Goal: Task Accomplishment & Management: Use online tool/utility

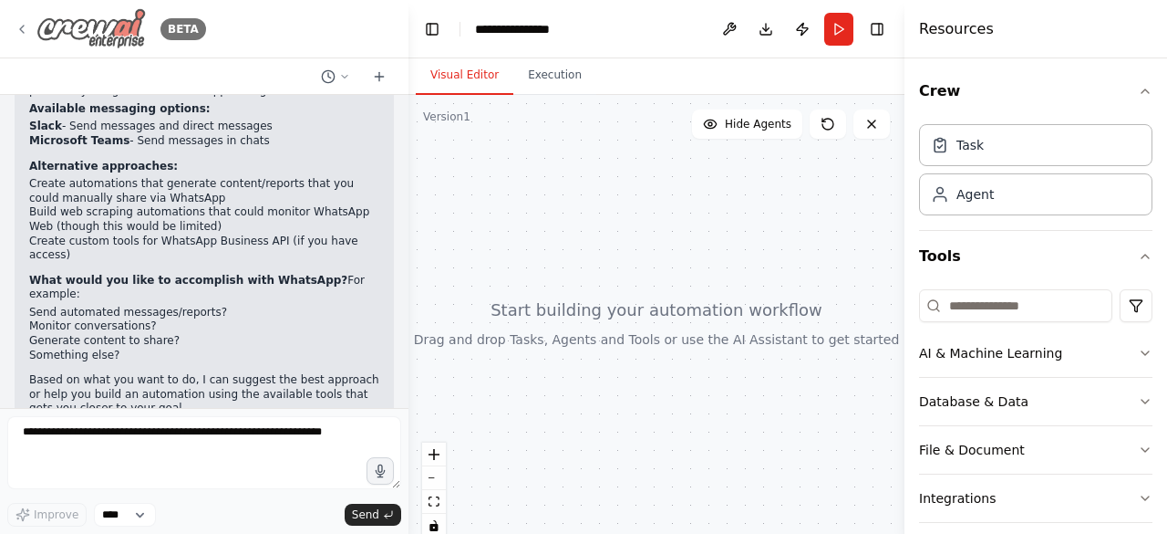
click at [29, 28] on div "BETA" at bounding box center [111, 28] width 192 height 41
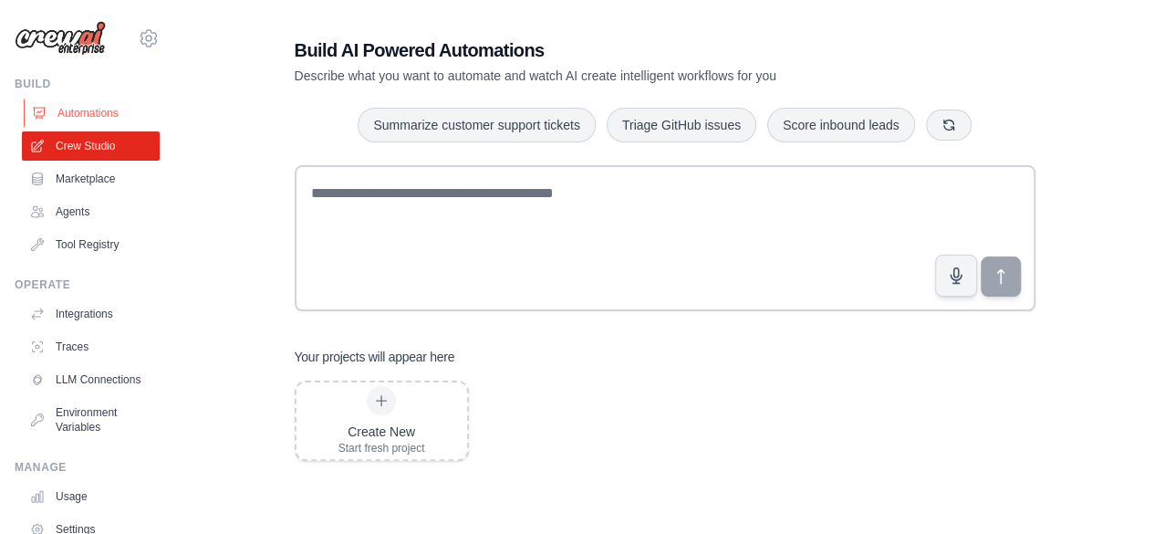
click at [89, 101] on link "Automations" at bounding box center [93, 113] width 138 height 29
click at [87, 117] on link "Automations" at bounding box center [93, 113] width 138 height 29
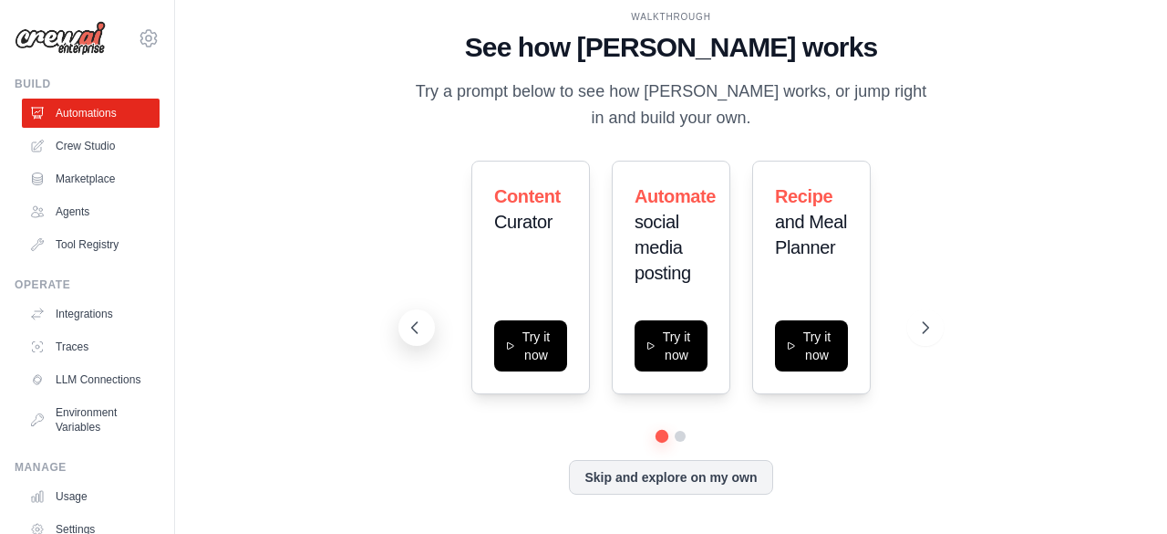
click at [416, 326] on icon at bounding box center [415, 327] width 18 height 18
click at [930, 327] on icon at bounding box center [928, 327] width 5 height 11
click at [432, 324] on button at bounding box center [417, 327] width 36 height 36
click at [419, 327] on icon at bounding box center [415, 327] width 18 height 18
click at [97, 140] on link "Crew Studio" at bounding box center [93, 145] width 138 height 29
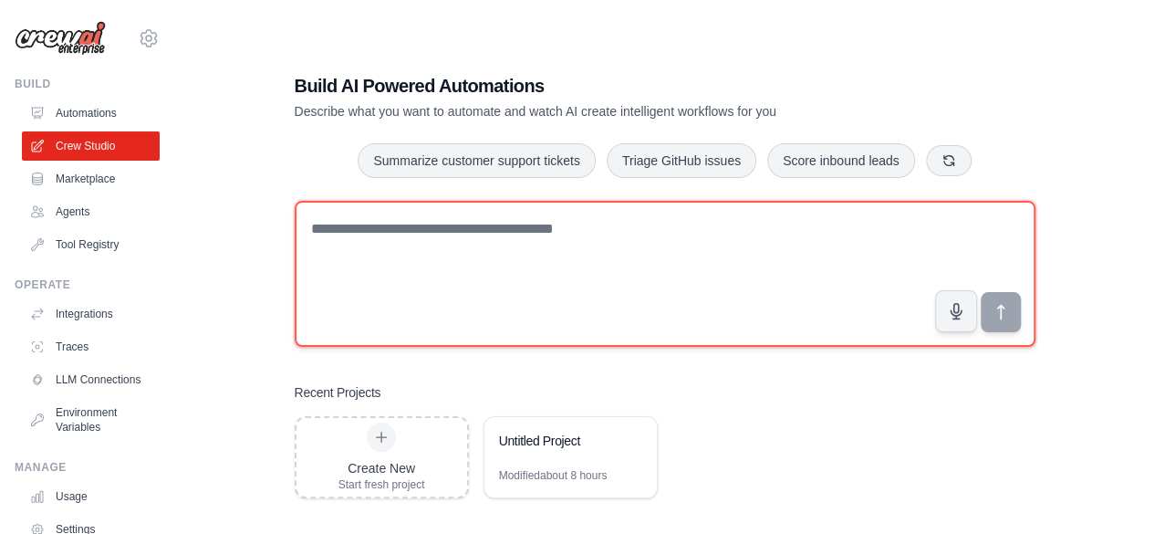
click at [697, 234] on textarea at bounding box center [665, 274] width 741 height 146
click at [441, 233] on textarea at bounding box center [665, 274] width 741 height 146
click at [352, 236] on textarea at bounding box center [665, 274] width 741 height 146
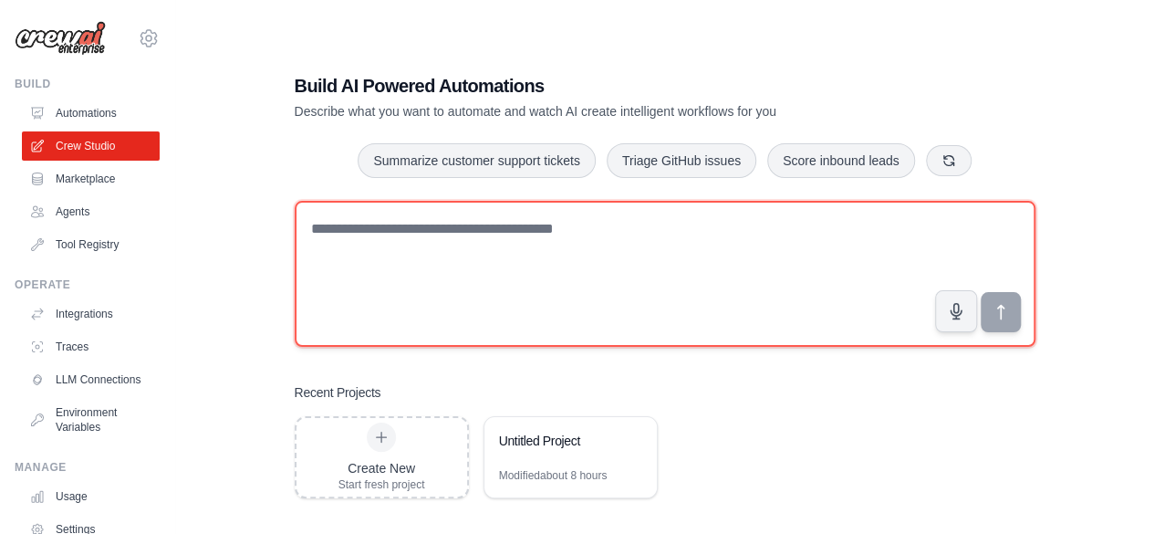
click at [352, 236] on textarea at bounding box center [665, 274] width 741 height 146
type textarea "**********"
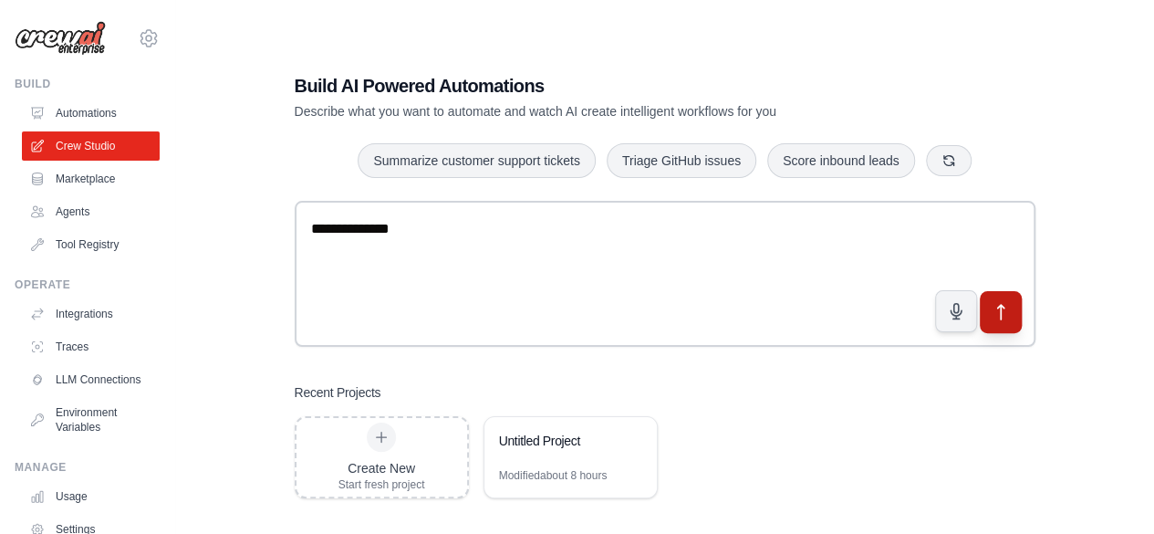
click at [1001, 307] on icon "submit" at bounding box center [1000, 311] width 19 height 19
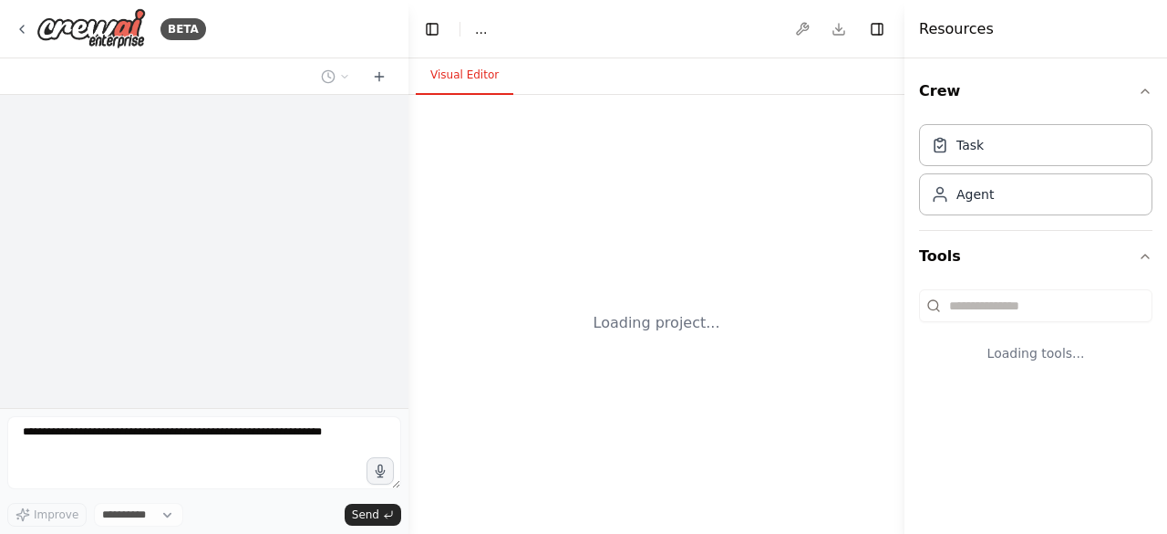
select select "****"
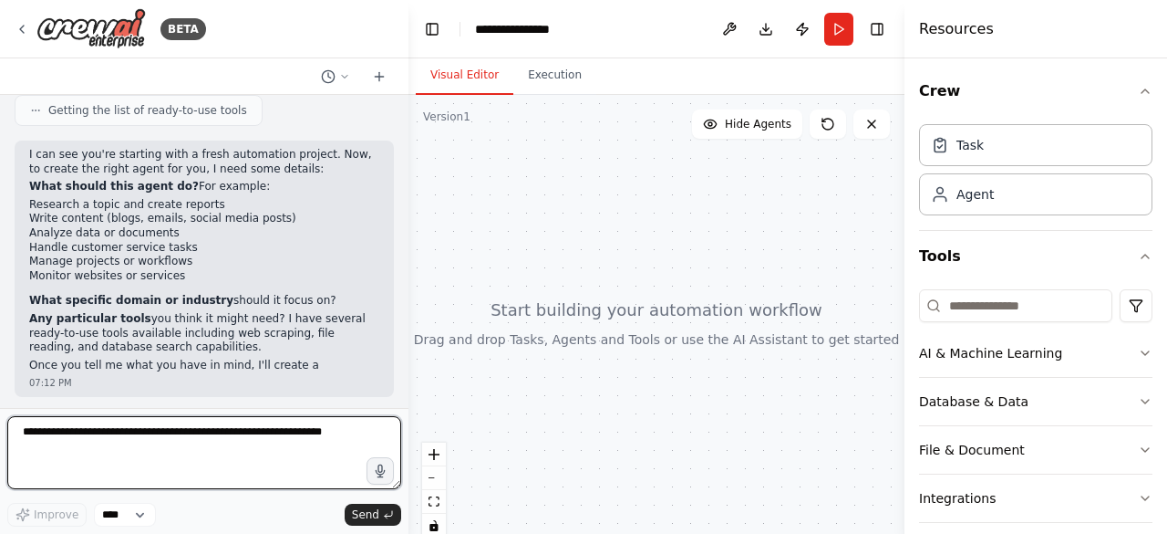
scroll to position [275, 0]
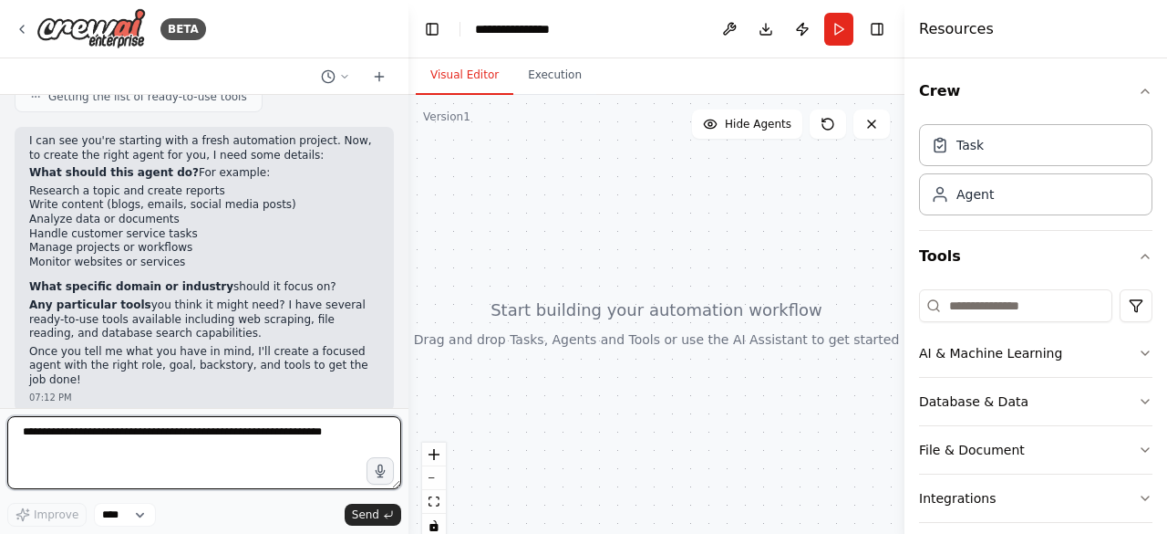
click at [131, 435] on textarea at bounding box center [204, 452] width 394 height 73
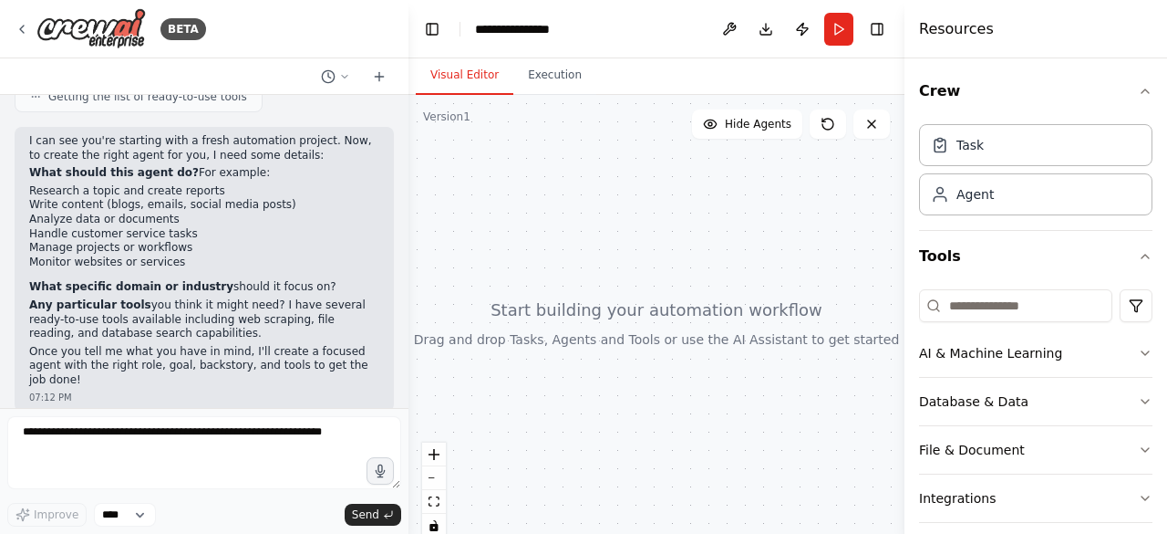
click at [401, 327] on div "**********" at bounding box center [583, 267] width 1167 height 534
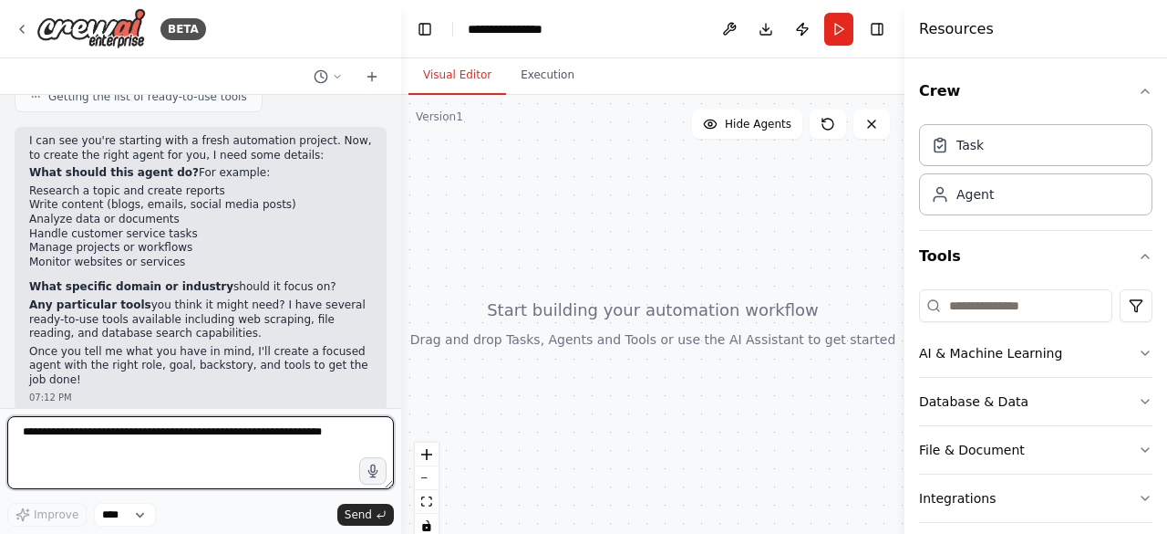
click at [139, 437] on textarea at bounding box center [200, 452] width 387 height 73
type textarea "**********"
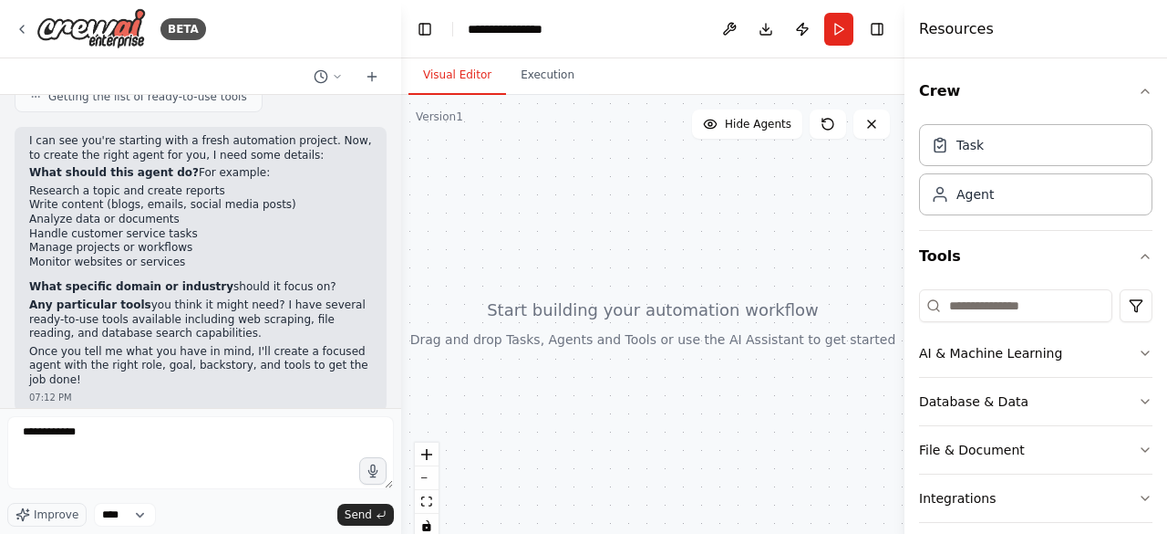
click at [568, 313] on div at bounding box center [652, 323] width 503 height 456
click at [15, 26] on icon at bounding box center [22, 29] width 15 height 15
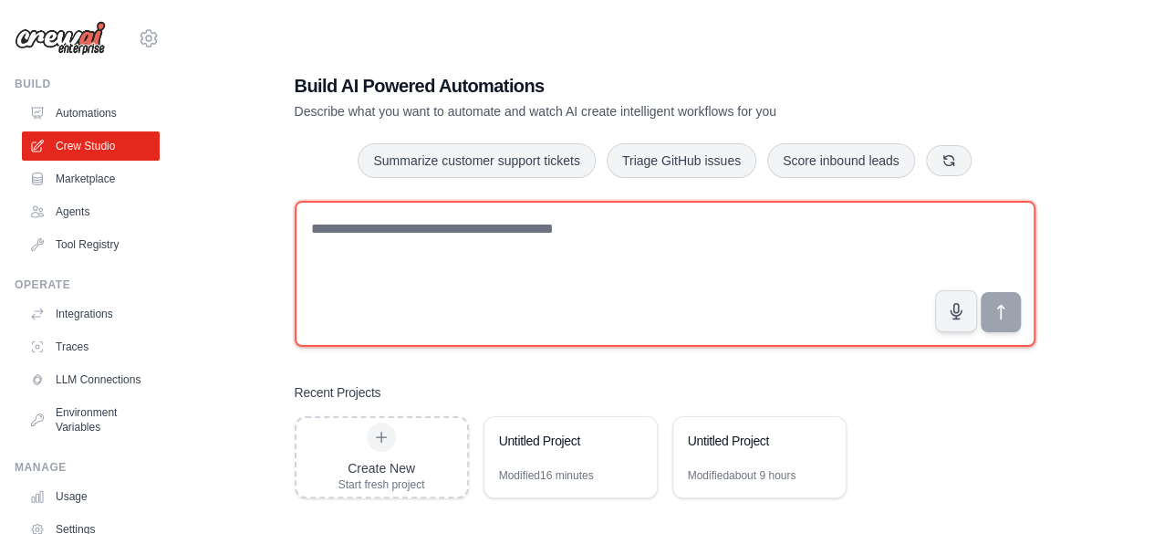
click at [389, 229] on textarea at bounding box center [665, 274] width 741 height 146
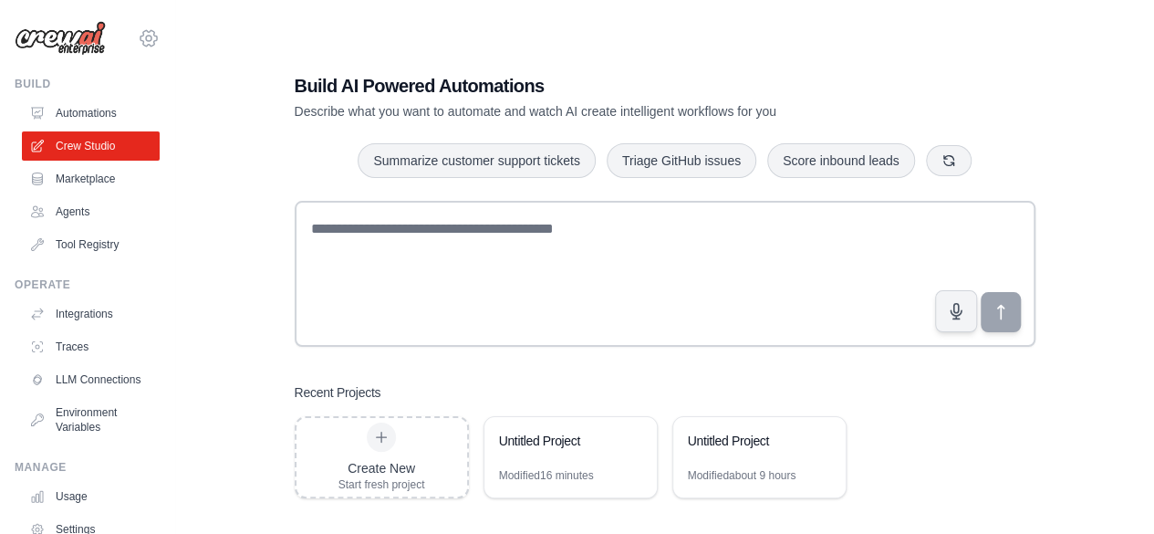
click at [138, 41] on icon at bounding box center [149, 38] width 22 height 22
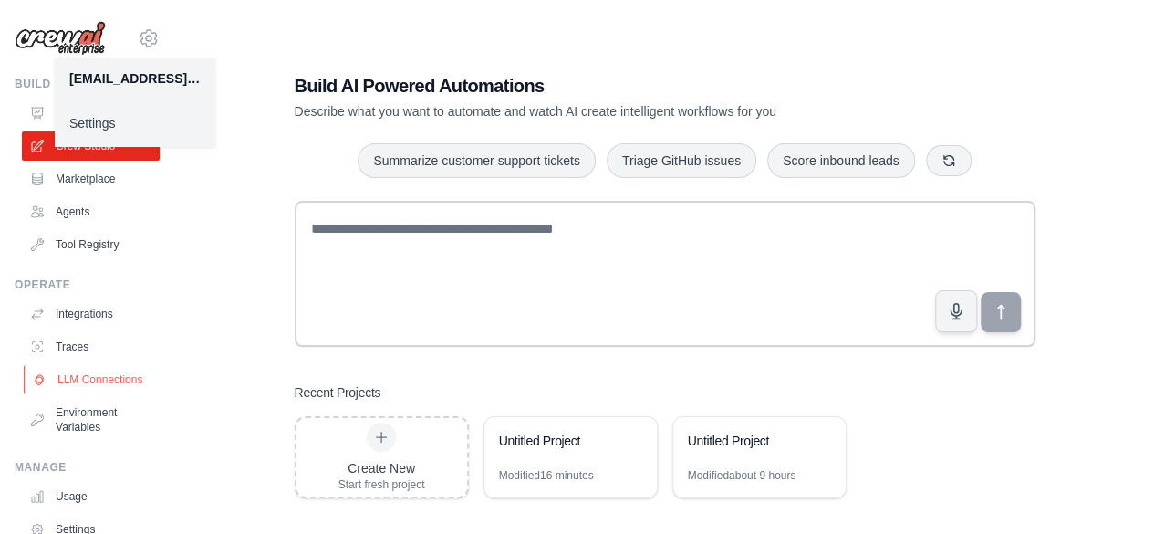
click at [80, 388] on link "LLM Connections" at bounding box center [93, 379] width 138 height 29
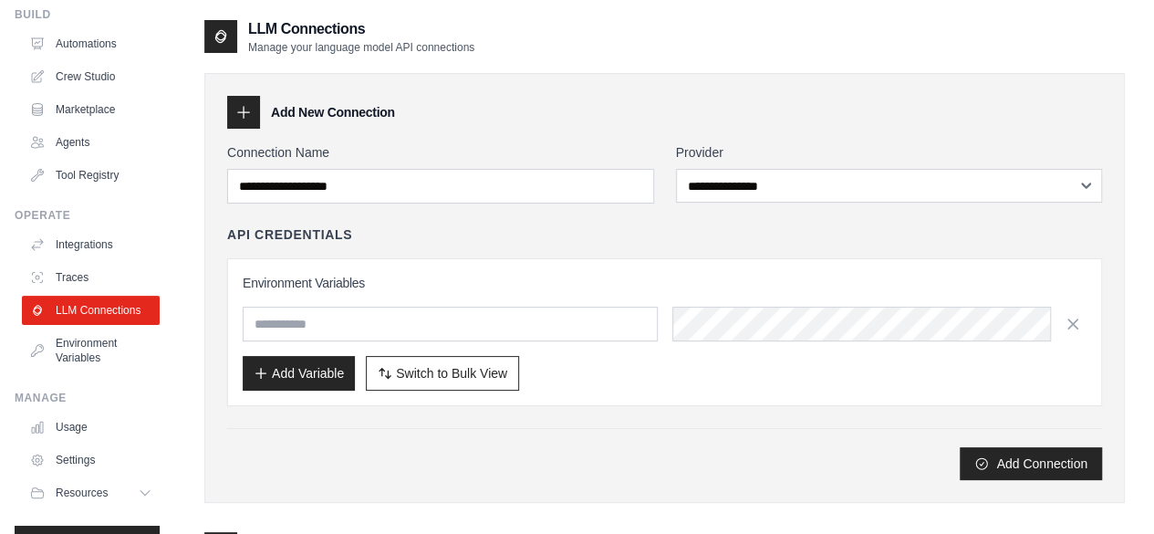
scroll to position [71, 0]
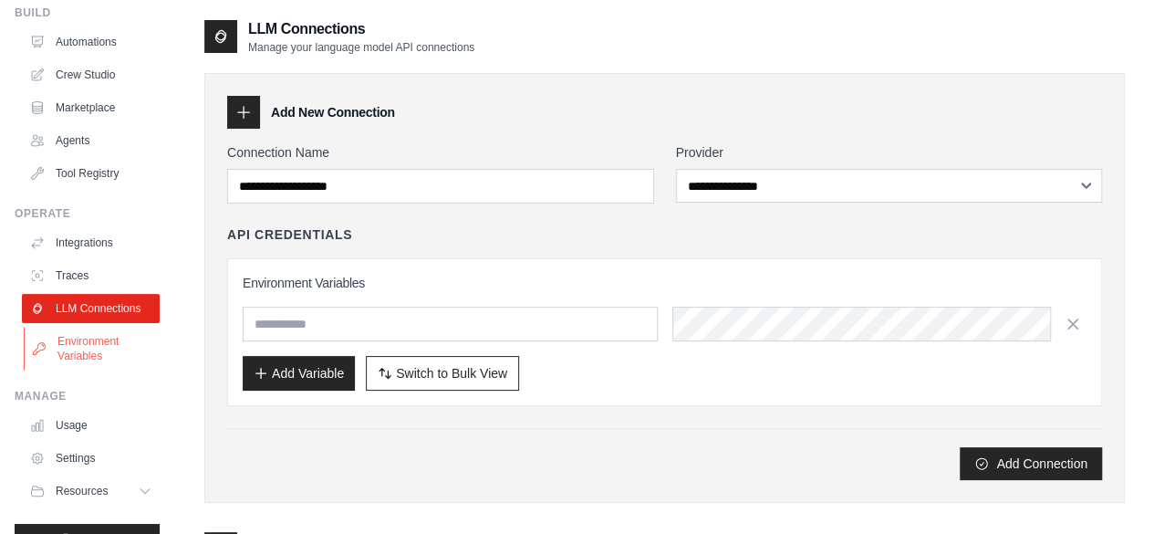
click at [96, 370] on link "Environment Variables" at bounding box center [93, 349] width 138 height 44
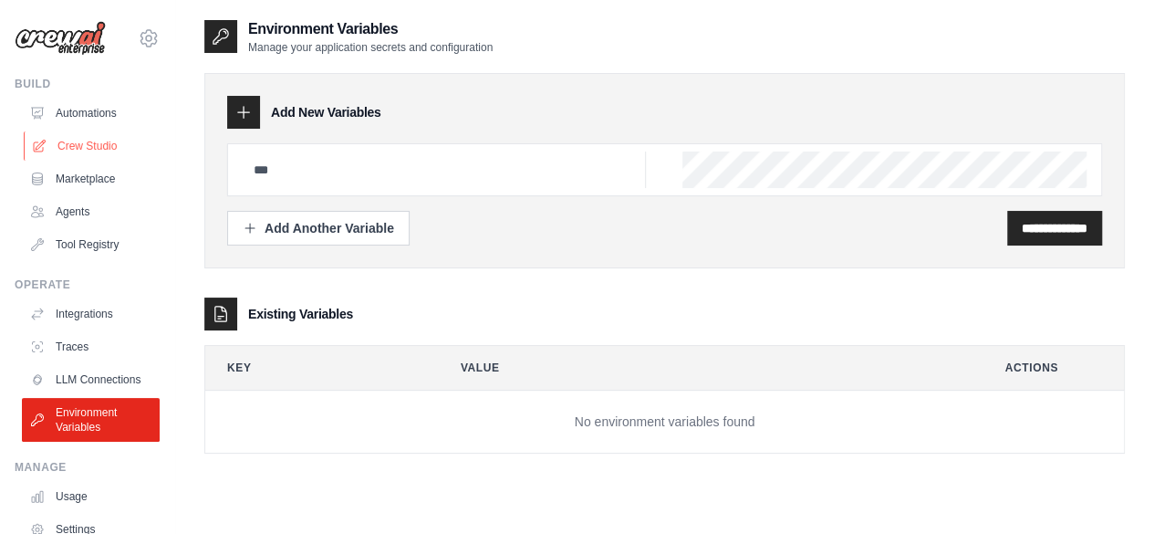
click at [99, 154] on link "Crew Studio" at bounding box center [93, 145] width 138 height 29
